Goal: Task Accomplishment & Management: Use online tool/utility

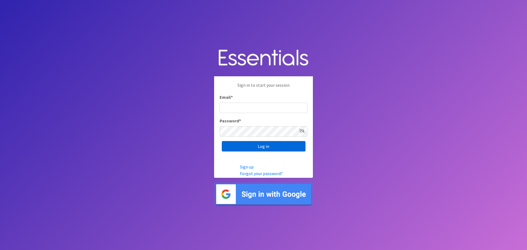
type input "[EMAIL_ADDRESS][DOMAIN_NAME]"
click at [269, 147] on input "Log in" at bounding box center [264, 146] width 84 height 10
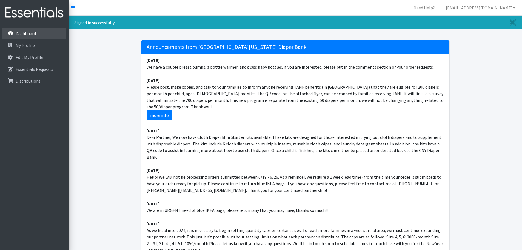
click at [27, 33] on p "Dashboard" at bounding box center [26, 33] width 20 height 5
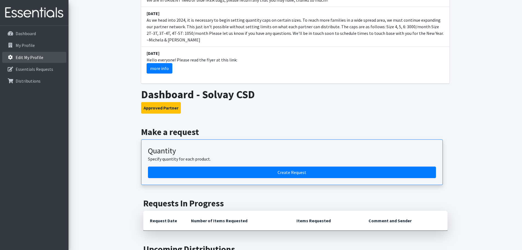
scroll to position [110, 0]
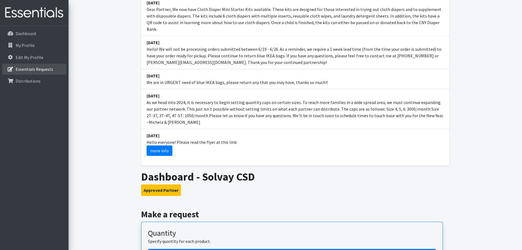
click at [34, 69] on p "Essentials Requests" at bounding box center [35, 68] width 38 height 5
